Goal: Task Accomplishment & Management: Use online tool/utility

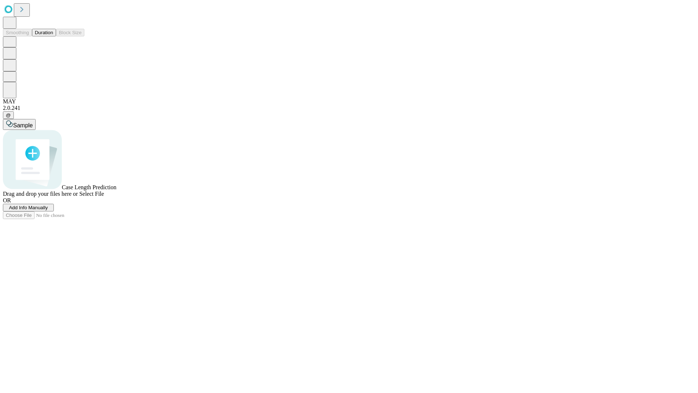
click at [53, 36] on button "Duration" at bounding box center [44, 33] width 24 height 8
click at [48, 210] on span "Add Info Manually" at bounding box center [28, 207] width 39 height 5
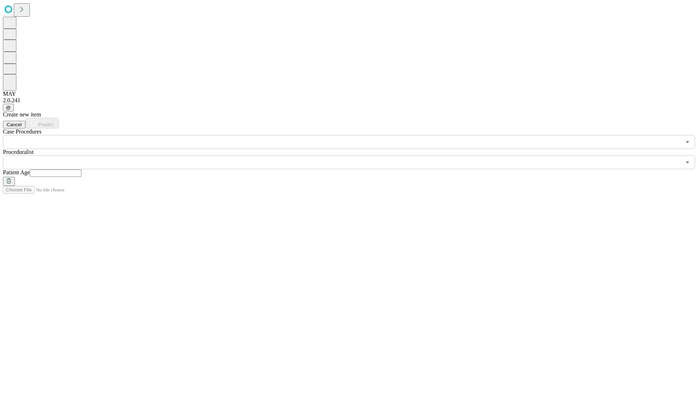
click at [81, 169] on input "text" at bounding box center [56, 172] width 52 height 7
type input "**"
click at [354, 155] on input "text" at bounding box center [342, 162] width 678 height 14
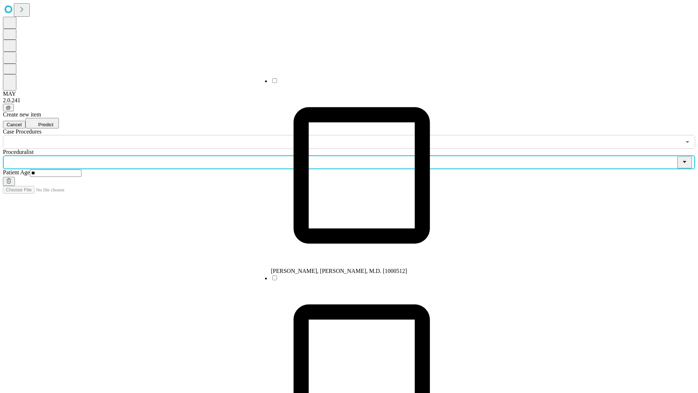
click at [354, 83] on li "[PERSON_NAME], [PERSON_NAME], M.D. [1000512]" at bounding box center [362, 175] width 182 height 197
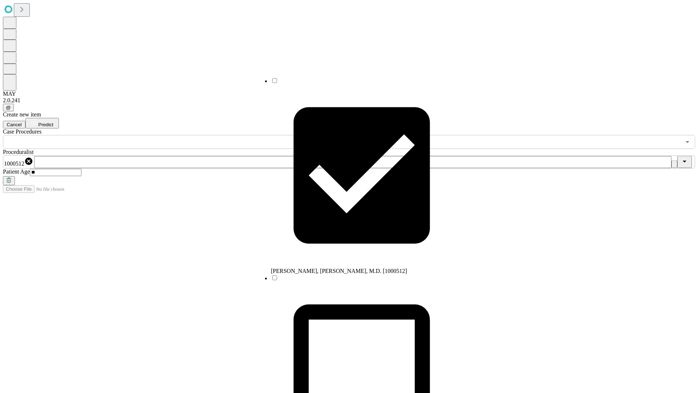
click at [153, 135] on input "text" at bounding box center [342, 142] width 678 height 14
